Goal: Browse casually: Explore the website without a specific task or goal

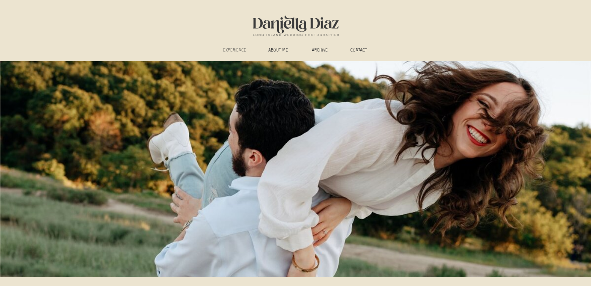
click at [229, 49] on h3 "experience" at bounding box center [234, 51] width 31 height 6
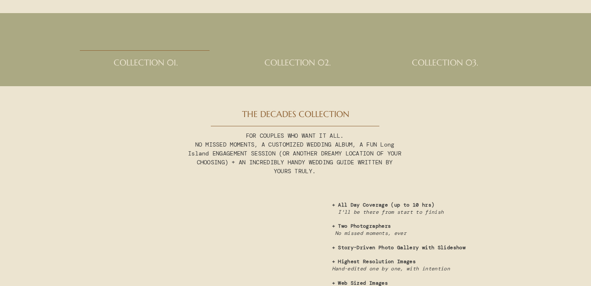
scroll to position [2112, 0]
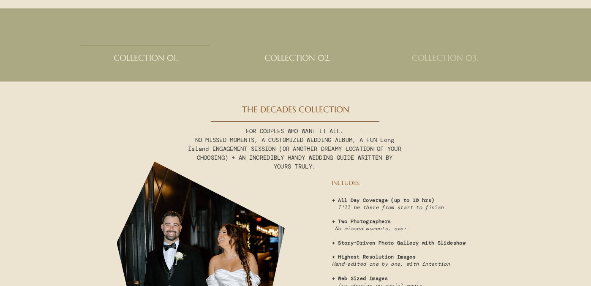
click at [449, 63] on h2 "collection 03." at bounding box center [445, 61] width 96 height 17
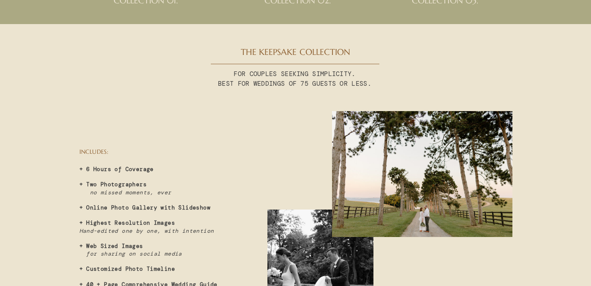
scroll to position [2154, 0]
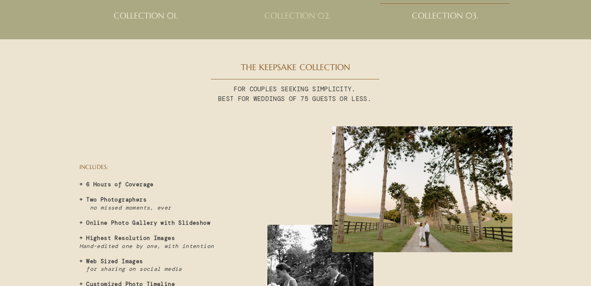
click at [306, 19] on h2 "collection 02." at bounding box center [298, 19] width 96 height 17
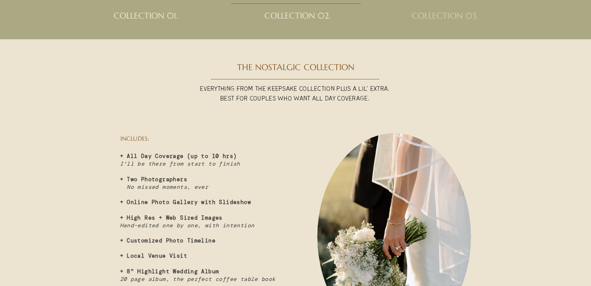
click at [435, 12] on h2 "collection 03." at bounding box center [445, 19] width 96 height 17
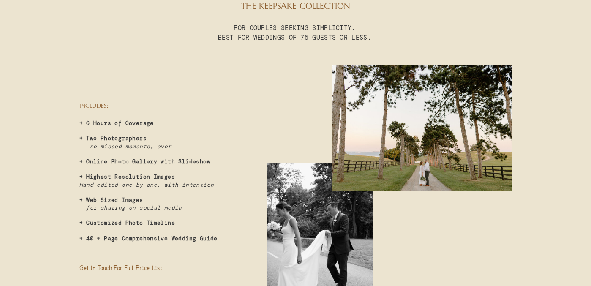
scroll to position [2196, 0]
